Goal: Task Accomplishment & Management: Use online tool/utility

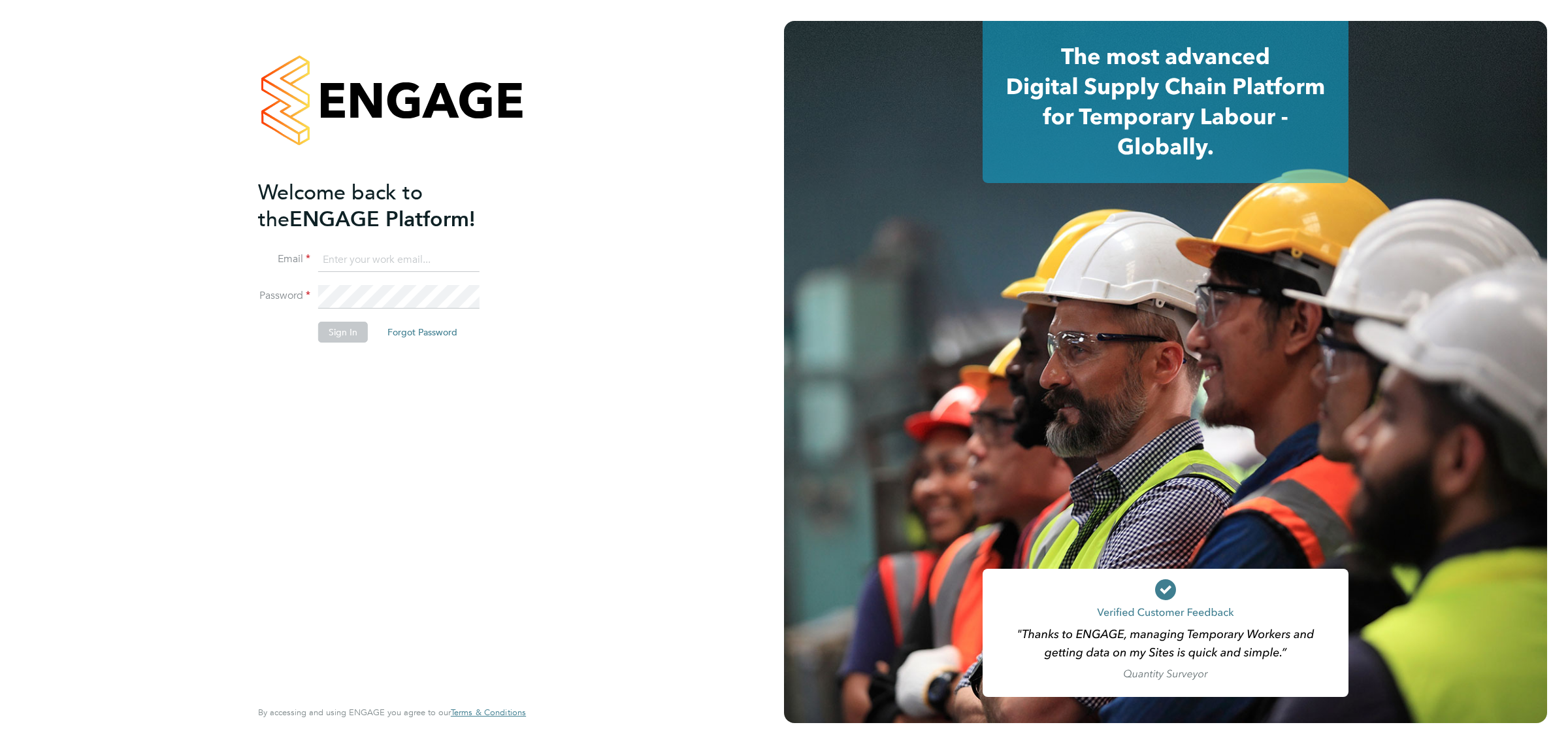
type input "bperkin@psrsolutions.co.uk"
click at [353, 340] on button "Sign In" at bounding box center [343, 332] width 50 height 21
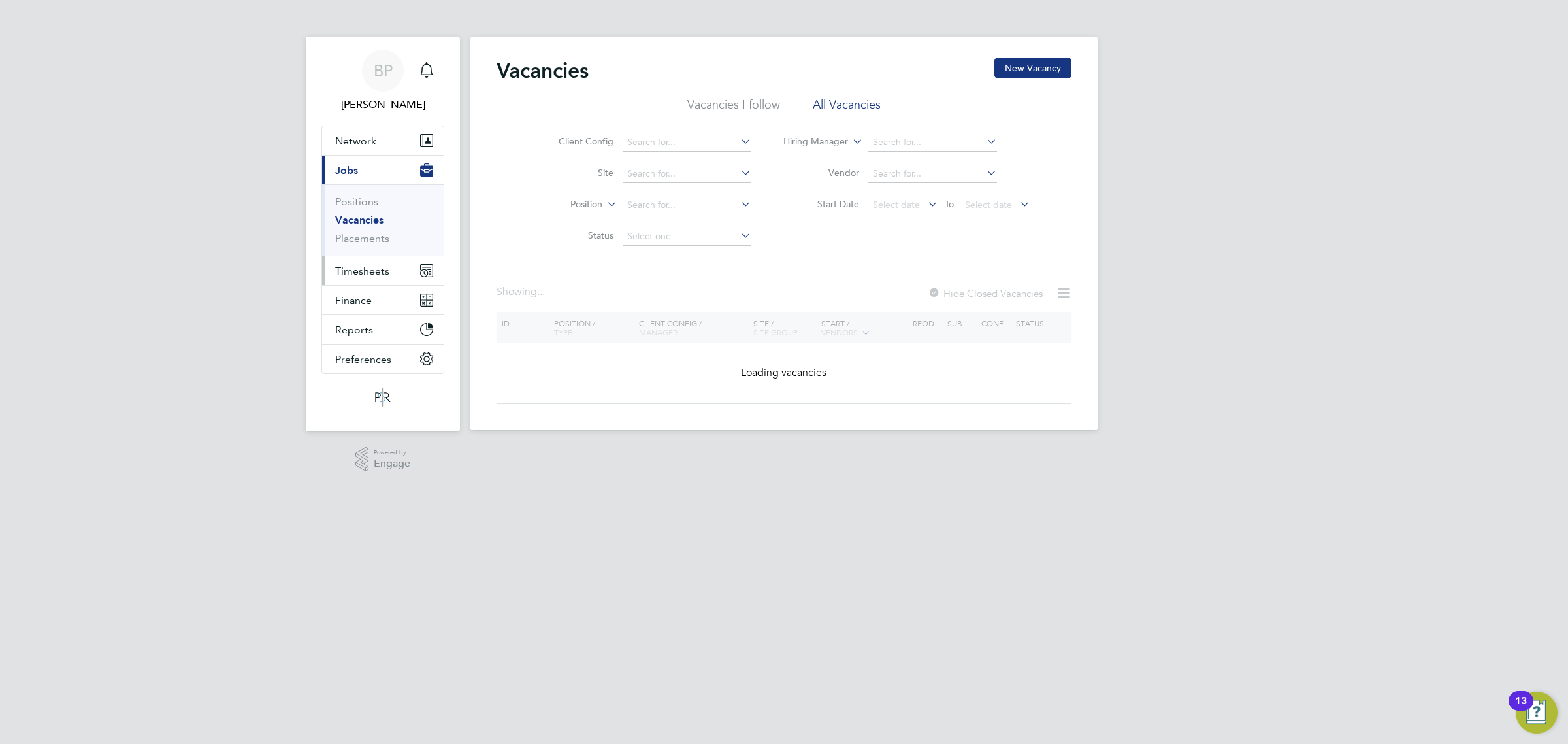
click at [358, 274] on span "Timesheets" at bounding box center [362, 270] width 54 height 13
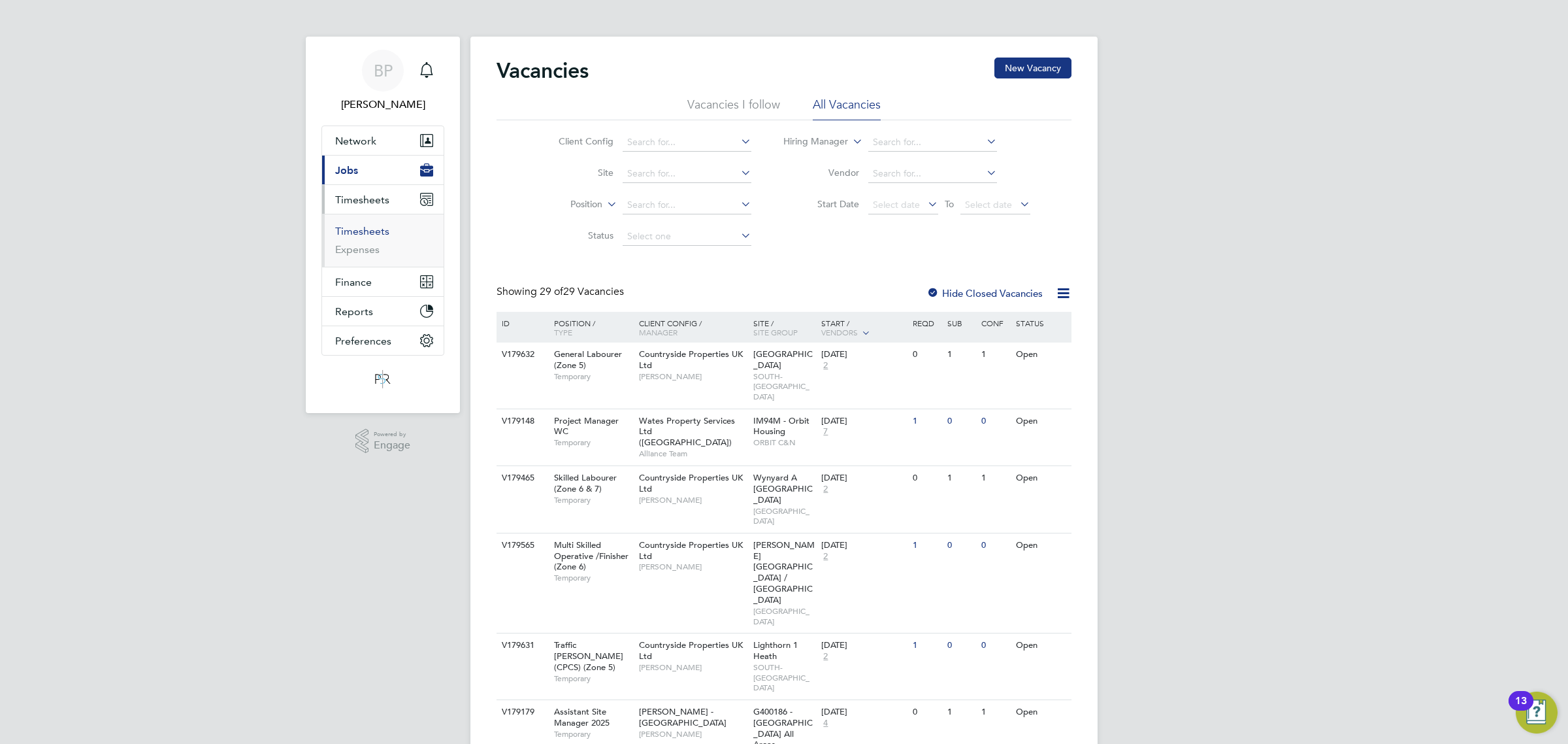
click at [363, 234] on link "Timesheets" at bounding box center [362, 231] width 54 height 13
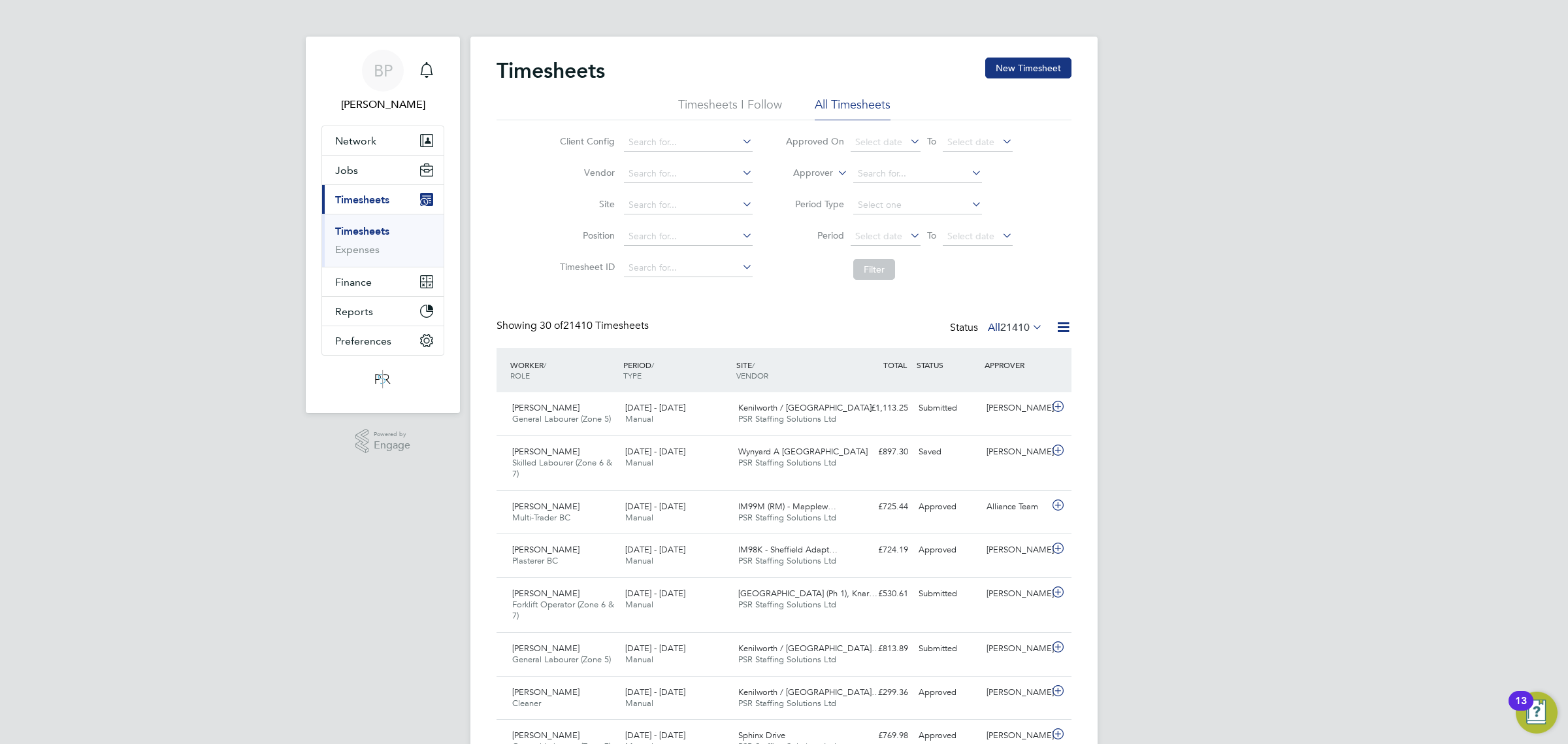
click at [1063, 325] on icon at bounding box center [1064, 327] width 17 height 17
click at [962, 355] on li "Export Timesheets" at bounding box center [982, 359] width 173 height 18
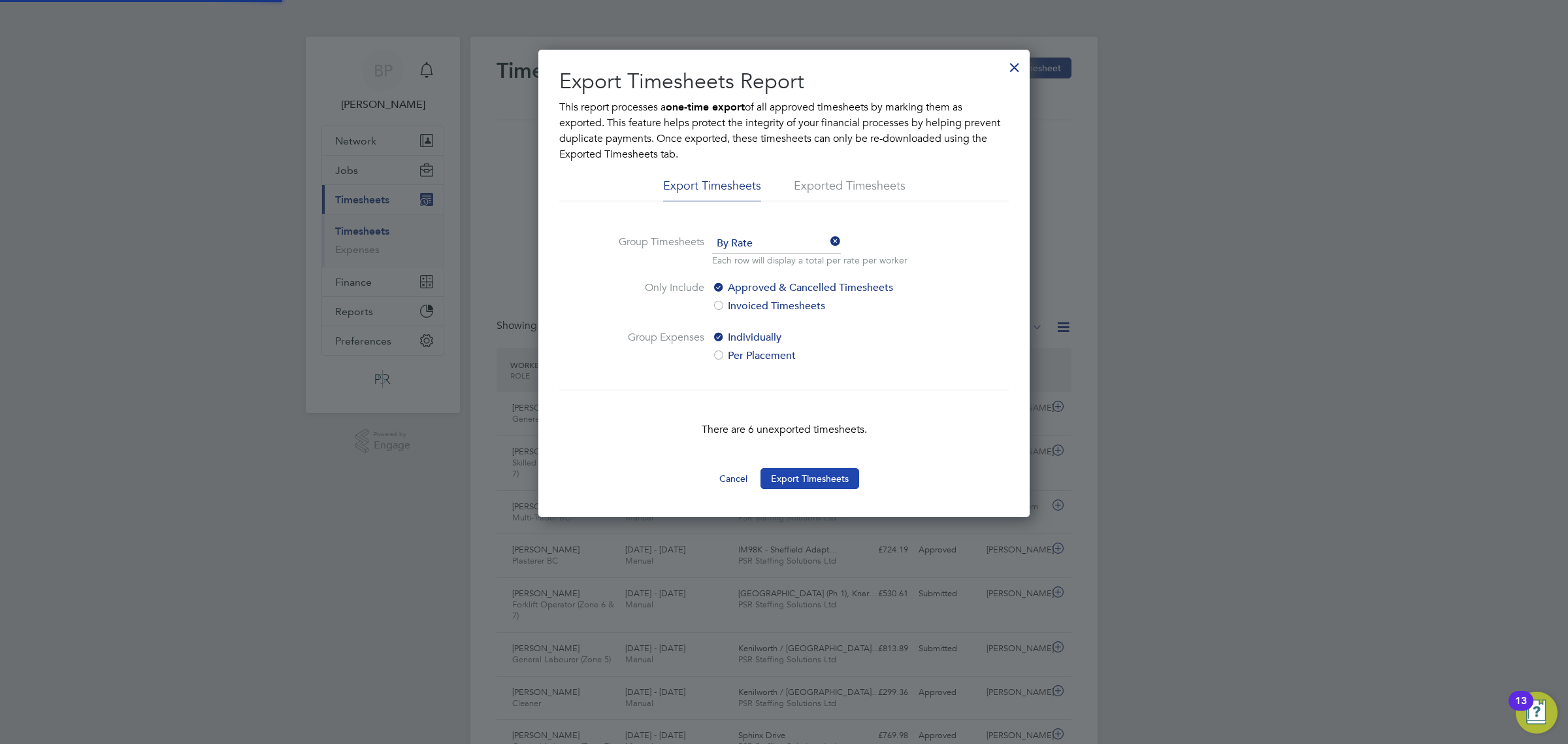
click at [827, 480] on button "Export Timesheets" at bounding box center [809, 478] width 98 height 21
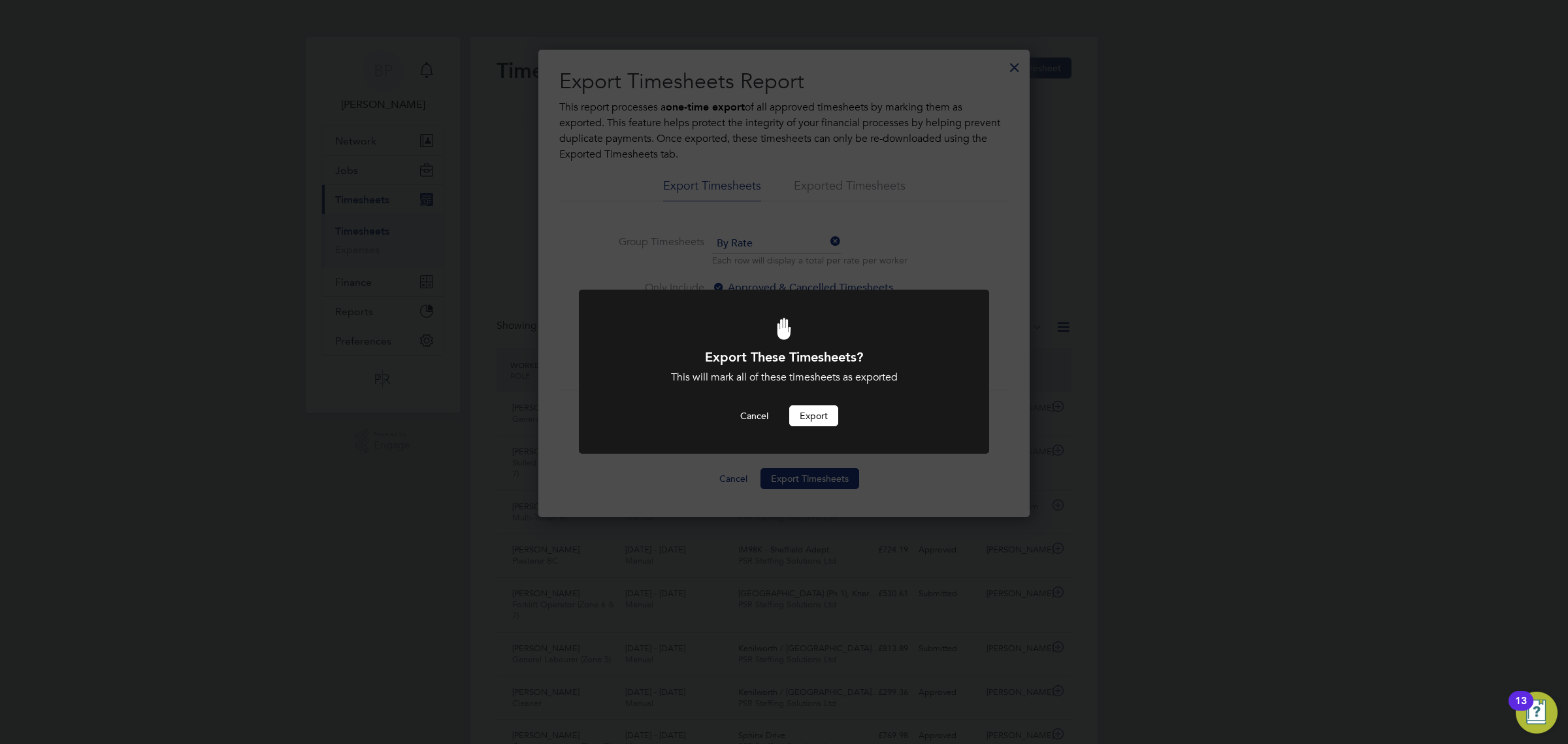
click at [820, 414] on button "Export" at bounding box center [814, 415] width 49 height 21
